Goal: Task Accomplishment & Management: Complete application form

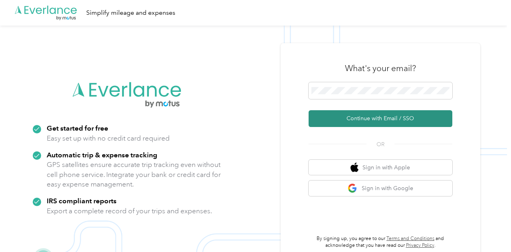
click at [397, 117] on button "Continue with Email / SSO" at bounding box center [380, 118] width 144 height 17
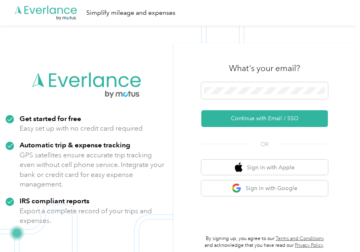
scroll to position [26, 0]
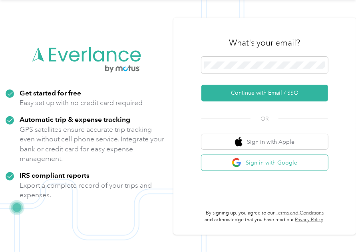
click at [254, 164] on button "Sign in with Google" at bounding box center [264, 163] width 127 height 16
